Goal: Information Seeking & Learning: Learn about a topic

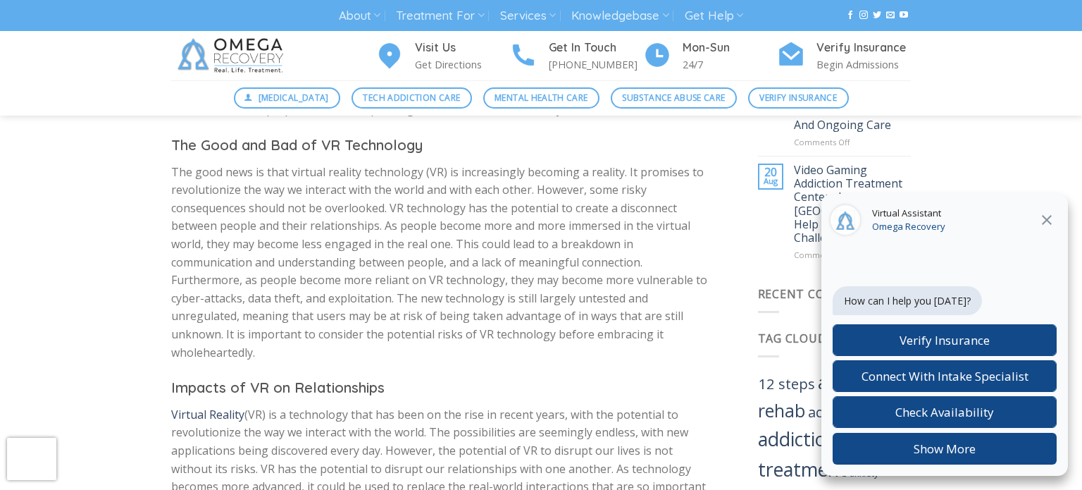
scroll to position [841, 0]
click at [1055, 217] on icon at bounding box center [1047, 219] width 17 height 17
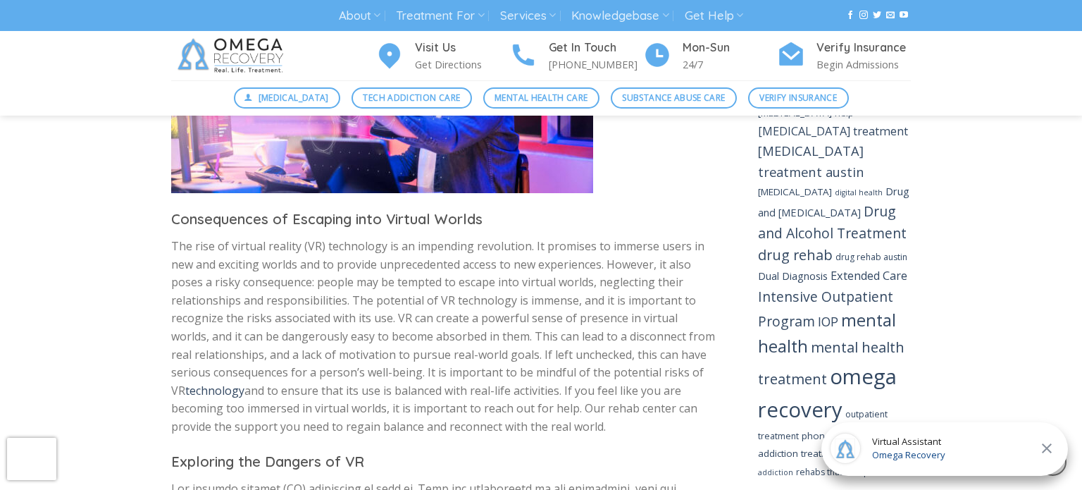
scroll to position [1550, 0]
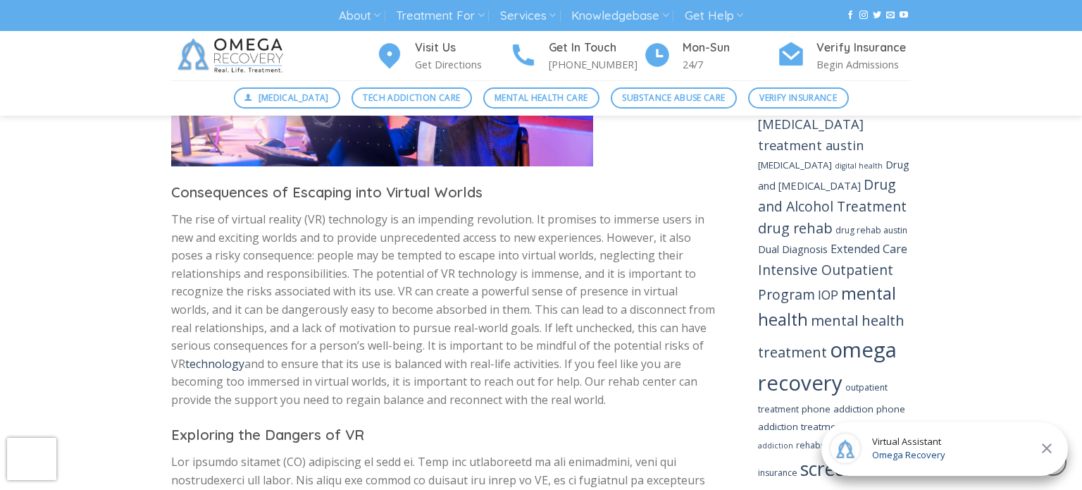
scroll to position [1575, 0]
click at [1048, 445] on icon at bounding box center [1047, 448] width 17 height 17
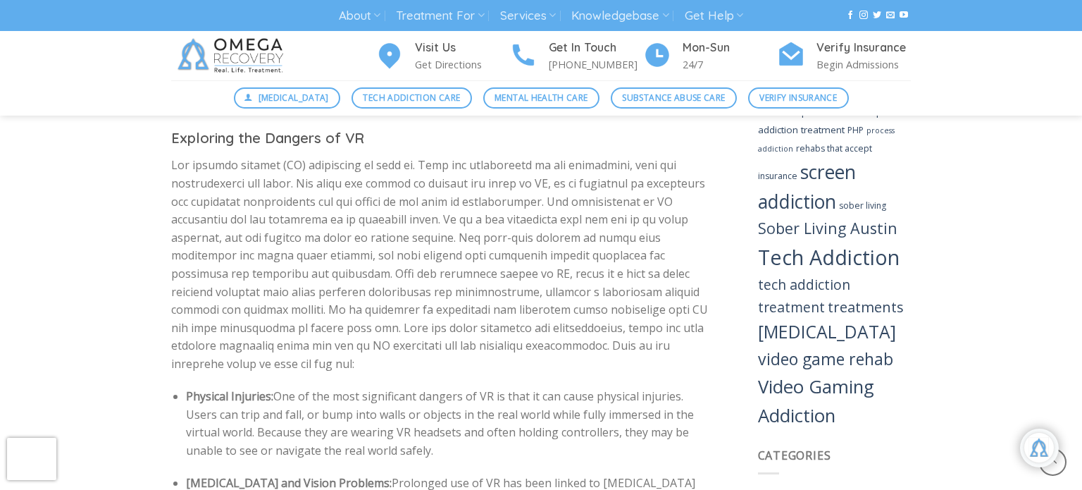
scroll to position [1872, 0]
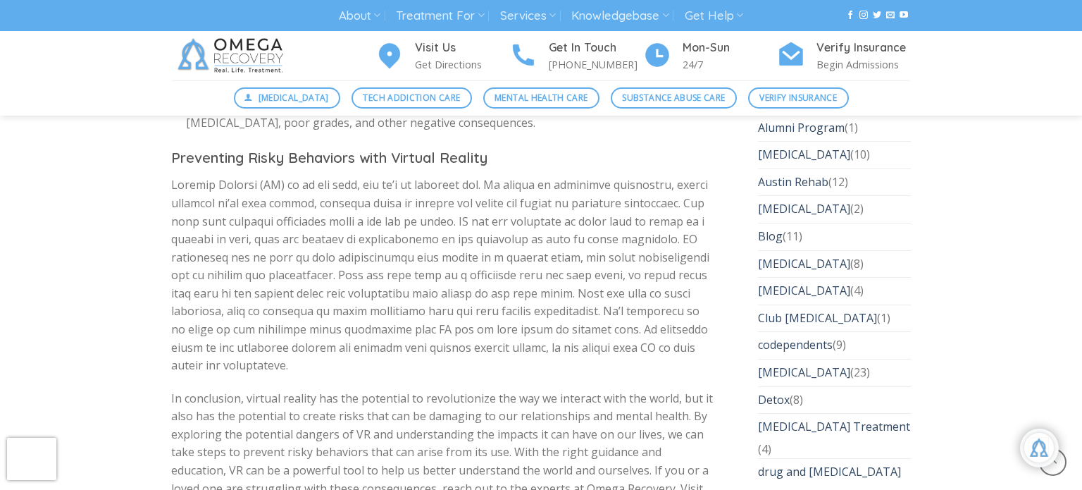
scroll to position [2492, 0]
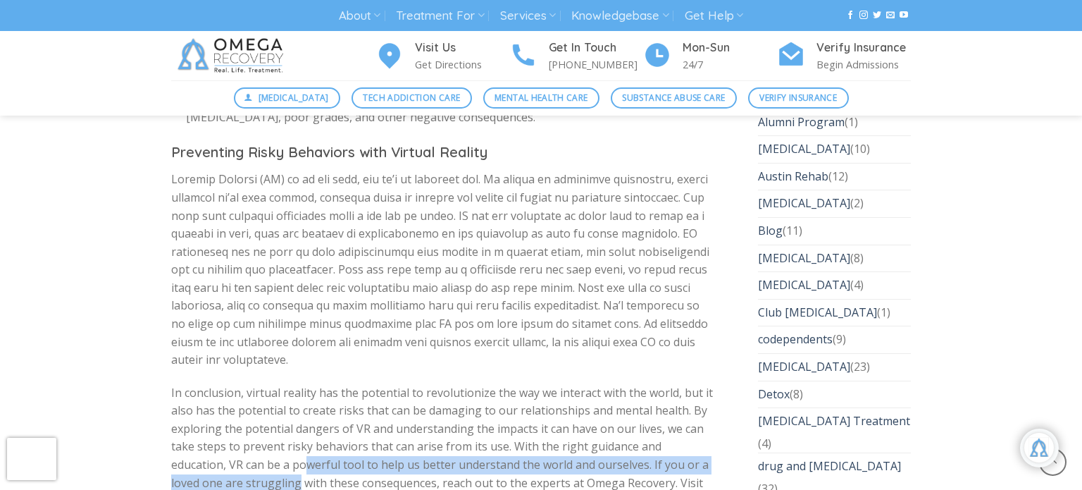
drag, startPoint x: 244, startPoint y: 436, endPoint x: 246, endPoint y: 409, distance: 26.9
click at [246, 409] on p "In conclusion, virtual reality has the potential to revolutionize the way we in…" at bounding box center [443, 447] width 545 height 126
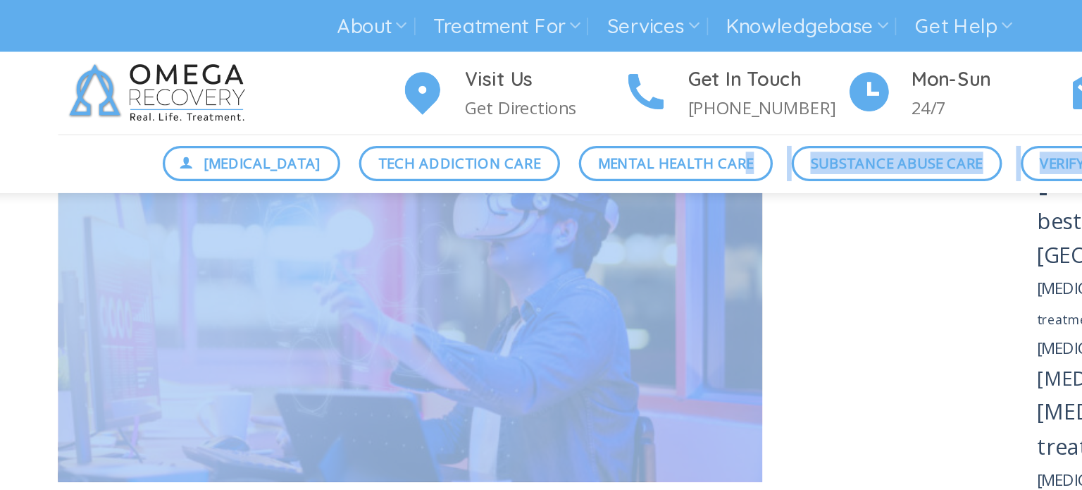
scroll to position [1423, 0]
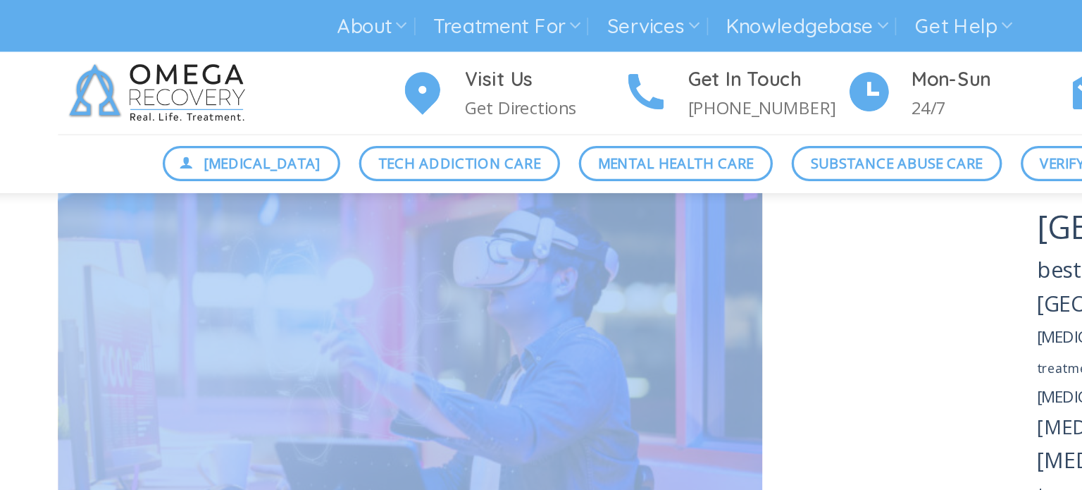
drag, startPoint x: 495, startPoint y: 221, endPoint x: 581, endPoint y: 119, distance: 133.5
click at [581, 119] on div "Virtual Reality (VR) is a new technology that is on the brink of revolutionizin…" at bounding box center [443, 401] width 545 height 2509
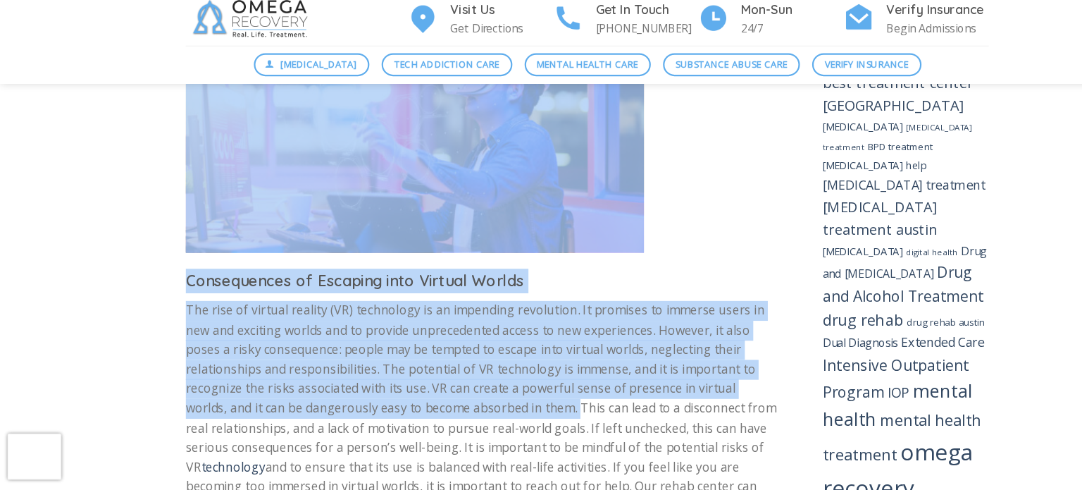
scroll to position [1481, 0]
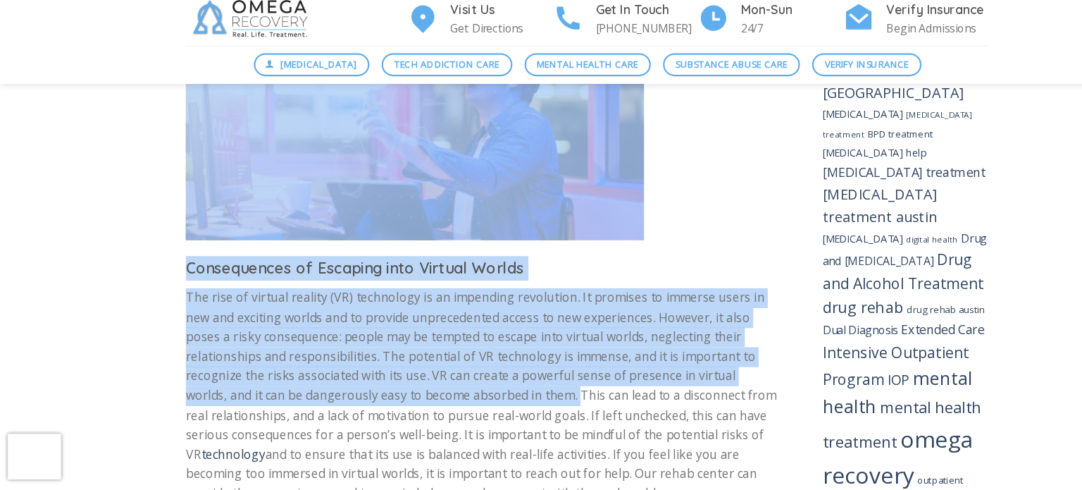
click at [635, 304] on p "The rise of virtual reality (VR) technology is an impending revolution. It prom…" at bounding box center [443, 403] width 545 height 199
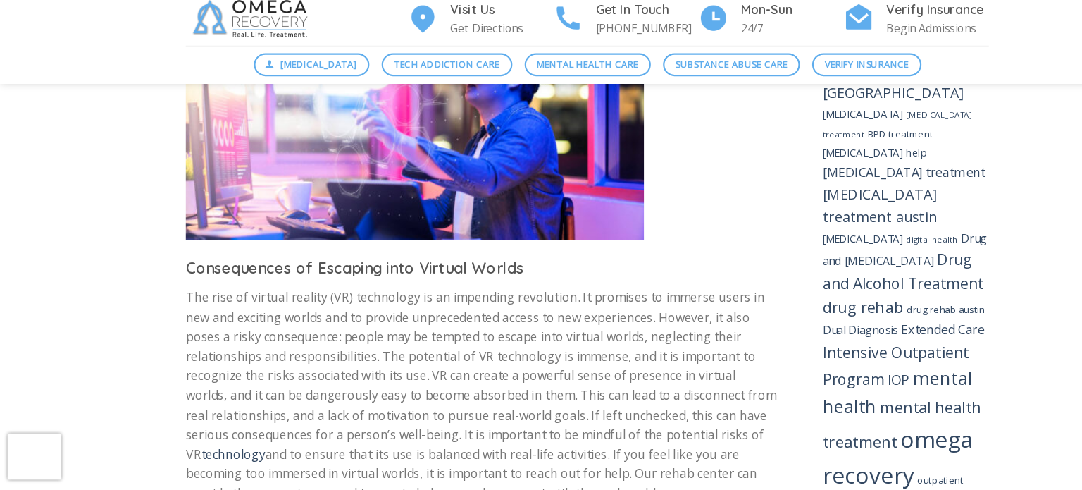
click at [499, 365] on p "The rise of virtual reality (VR) technology is an impending revolution. It prom…" at bounding box center [443, 403] width 545 height 199
drag, startPoint x: 498, startPoint y: 365, endPoint x: 614, endPoint y: 466, distance: 153.3
click at [614, 466] on div "Virtual Reality (VR) is a new technology that is on the brink of revolutionizin…" at bounding box center [443, 343] width 545 height 2509
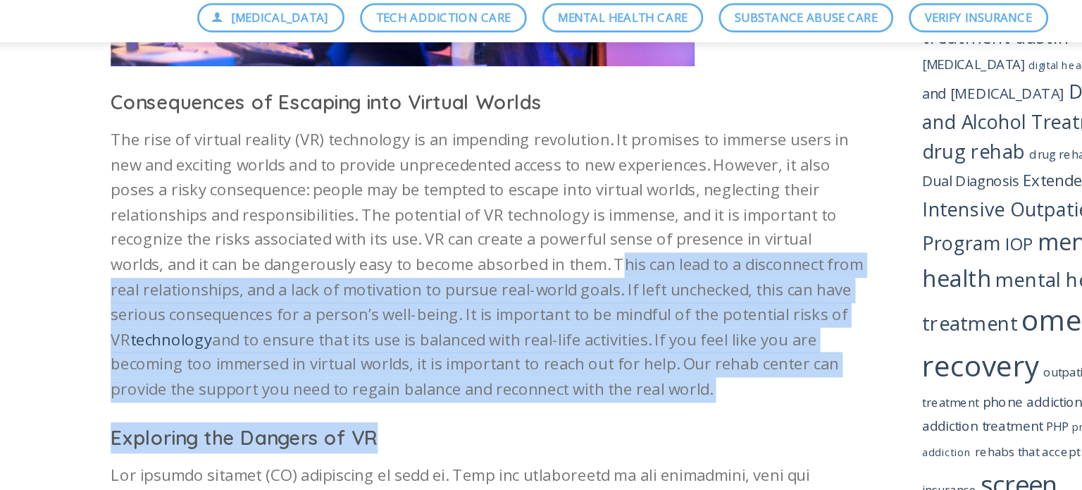
scroll to position [1607, 0]
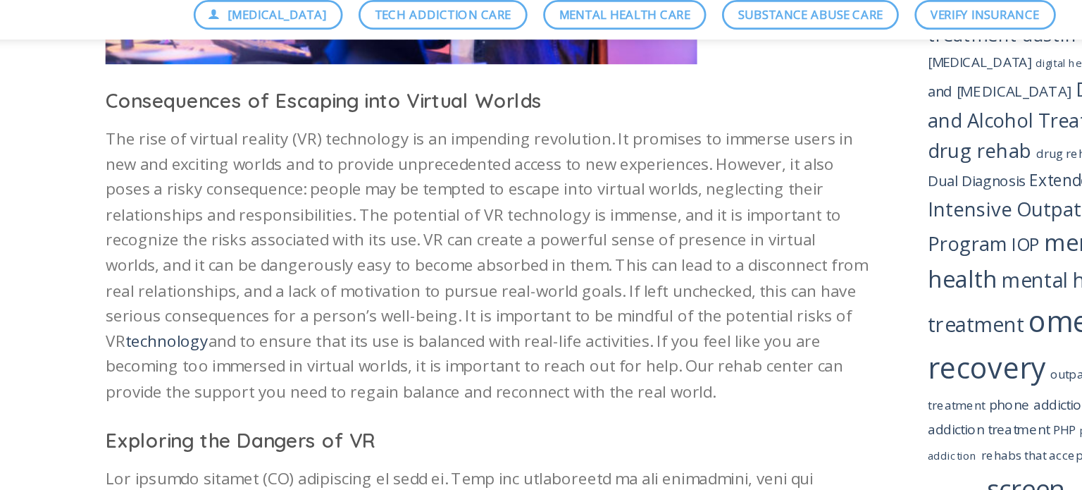
click at [393, 242] on p "The rise of virtual reality (VR) technology is an impending revolution. It prom…" at bounding box center [443, 277] width 545 height 199
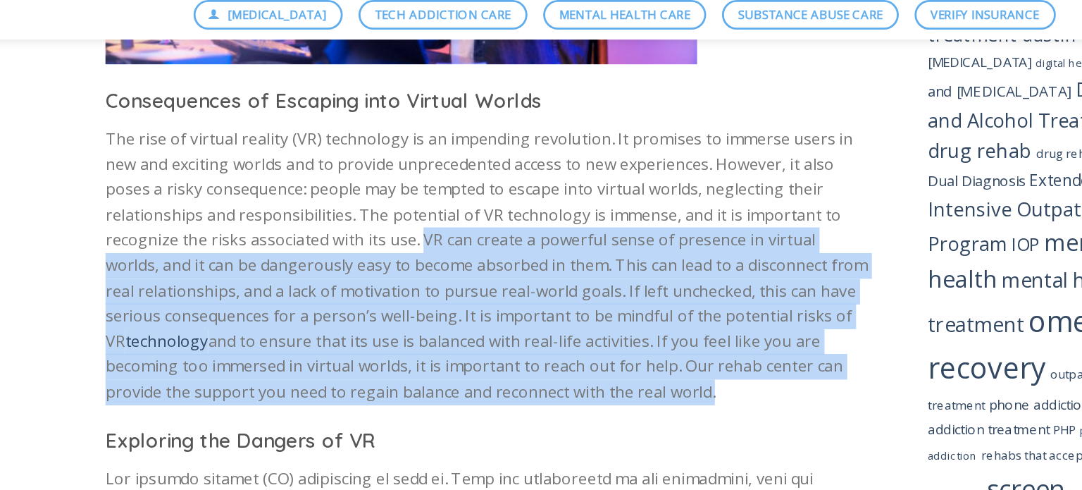
drag, startPoint x: 396, startPoint y: 225, endPoint x: 602, endPoint y: 328, distance: 230.1
click at [602, 328] on p "The rise of virtual reality (VR) technology is an impending revolution. It prom…" at bounding box center [443, 277] width 545 height 199
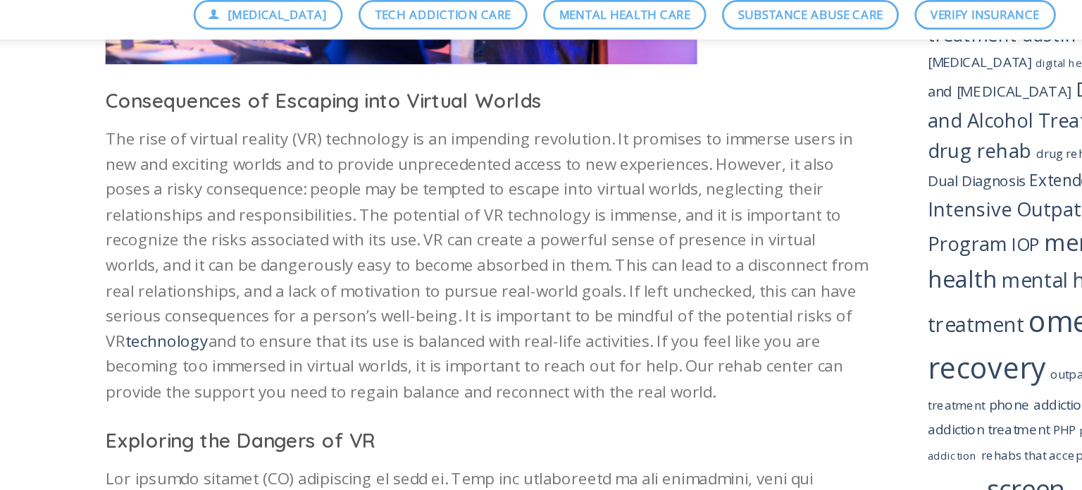
drag, startPoint x: 396, startPoint y: 221, endPoint x: 607, endPoint y: 333, distance: 238.6
click at [607, 333] on p "The rise of virtual reality (VR) technology is an impending revolution. It prom…" at bounding box center [443, 277] width 545 height 199
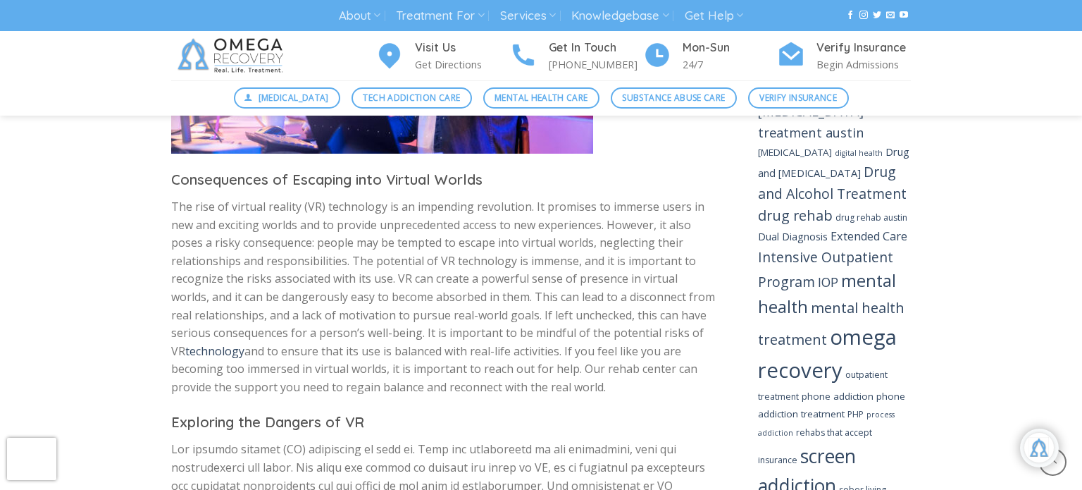
scroll to position [1584, 0]
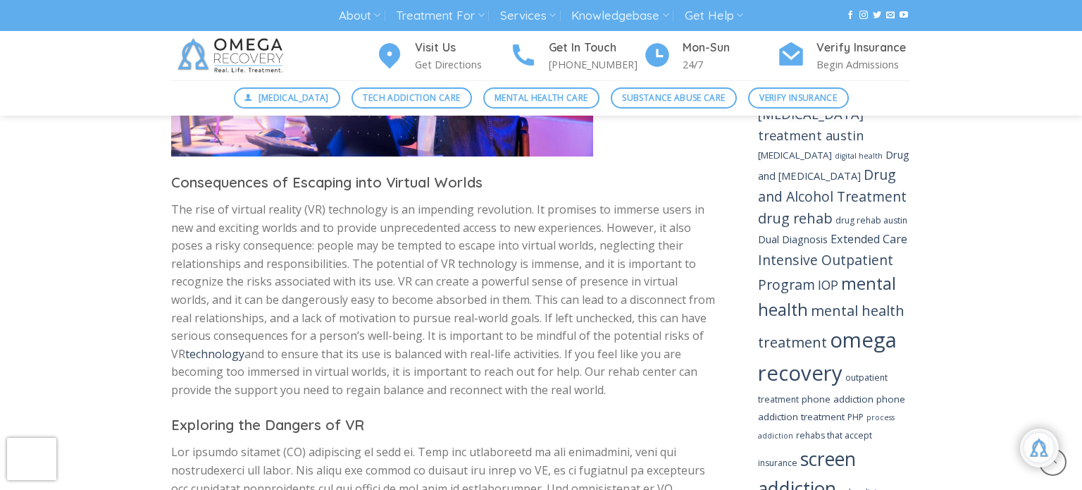
click at [507, 267] on p "The rise of virtual reality (VR) technology is an impending revolution. It prom…" at bounding box center [443, 300] width 545 height 199
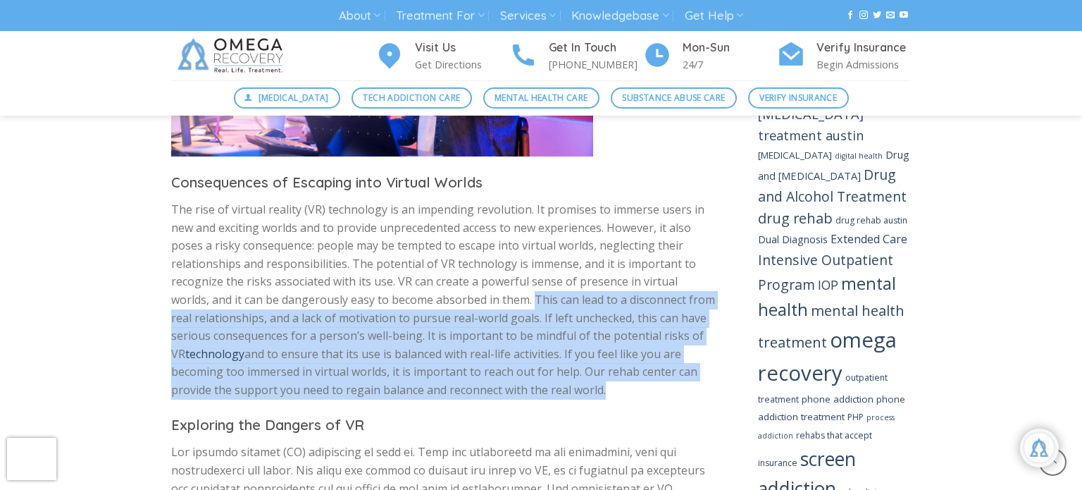
drag, startPoint x: 493, startPoint y: 261, endPoint x: 602, endPoint y: 353, distance: 142.5
click at [602, 353] on p "The rise of virtual reality (VR) technology is an impending revolution. It prom…" at bounding box center [443, 300] width 545 height 199
